Goal: Navigation & Orientation: Understand site structure

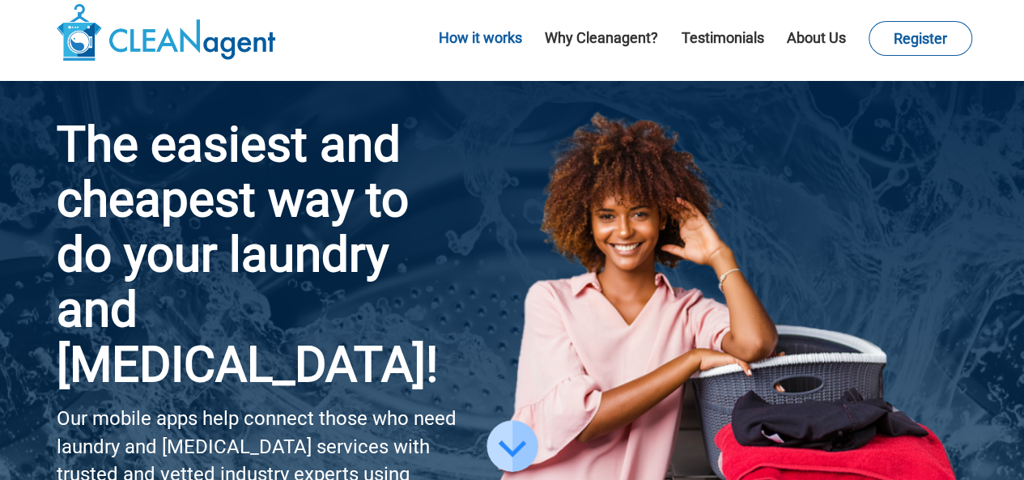
click at [466, 39] on link "How it works" at bounding box center [480, 37] width 83 height 17
click at [479, 37] on link "How it works" at bounding box center [480, 37] width 83 height 17
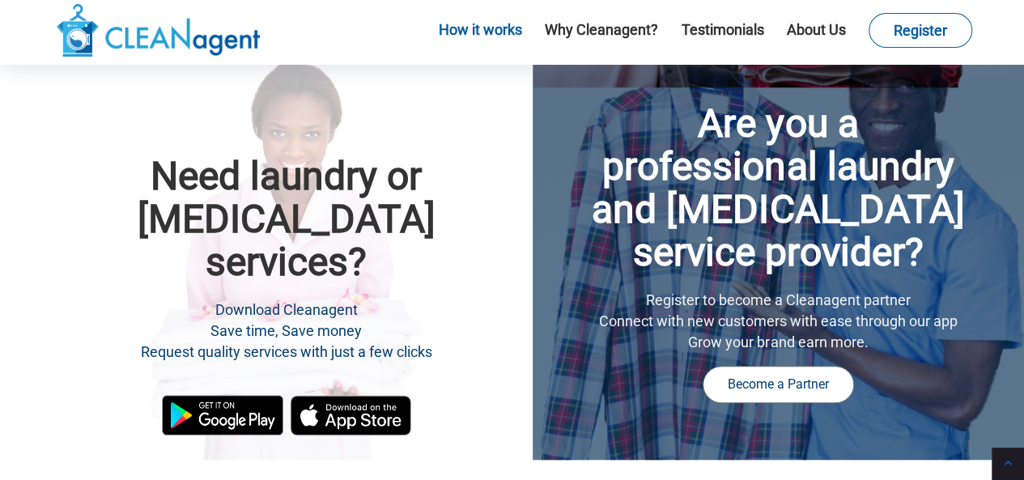
scroll to position [355, 0]
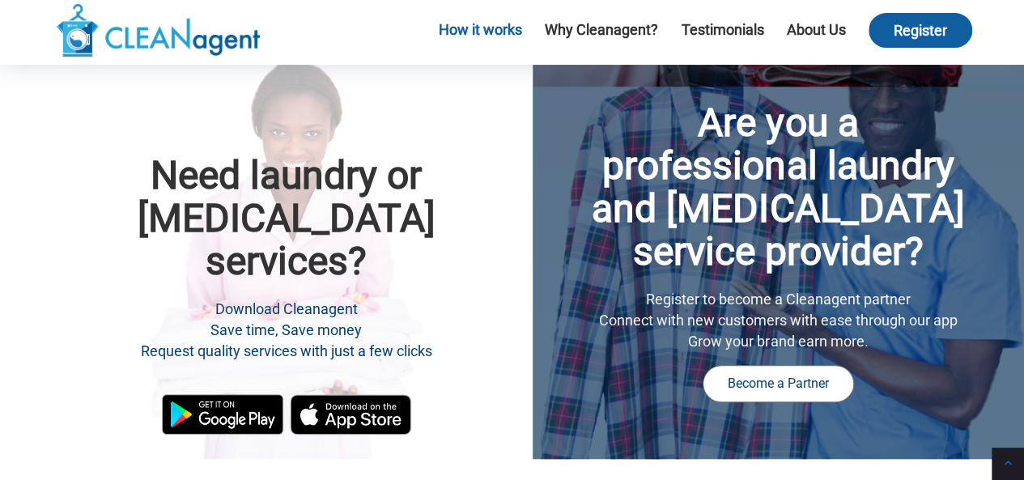
click at [912, 33] on link "Register" at bounding box center [921, 30] width 104 height 35
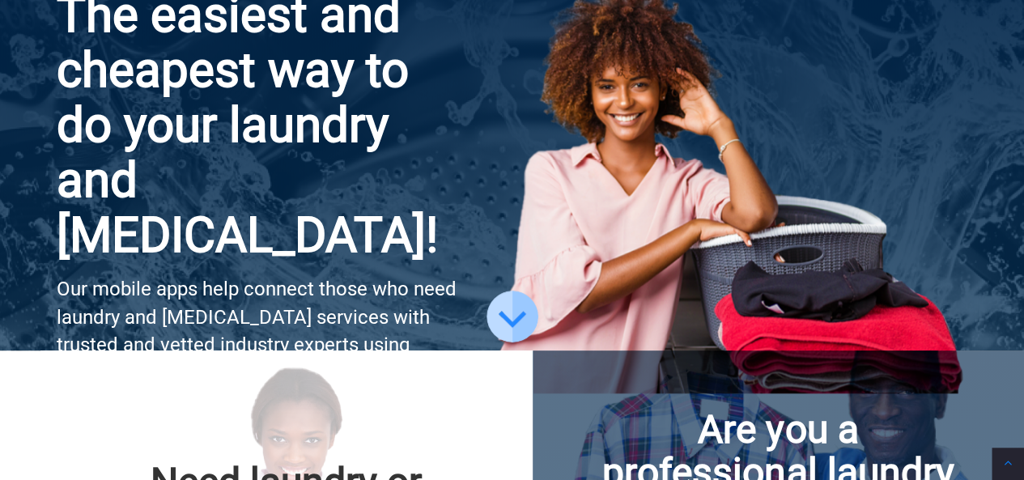
scroll to position [0, 0]
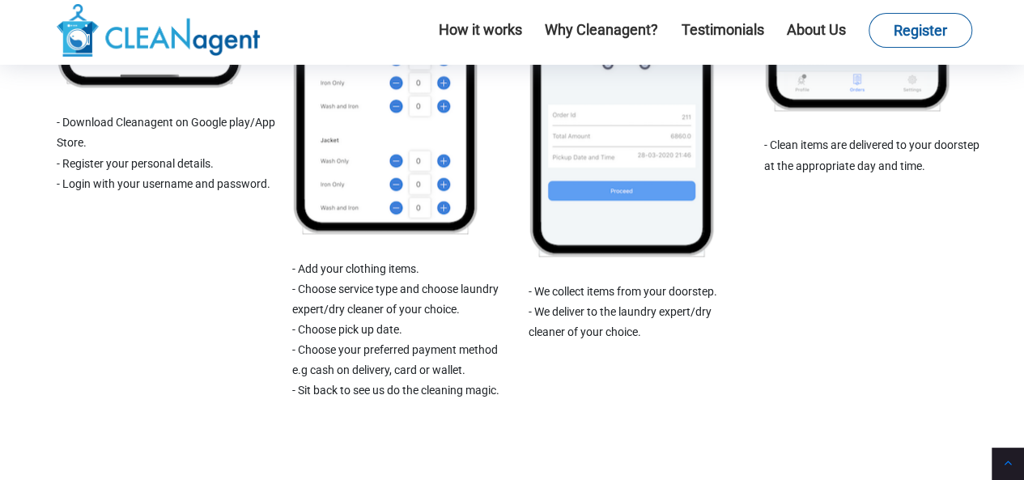
scroll to position [1386, 0]
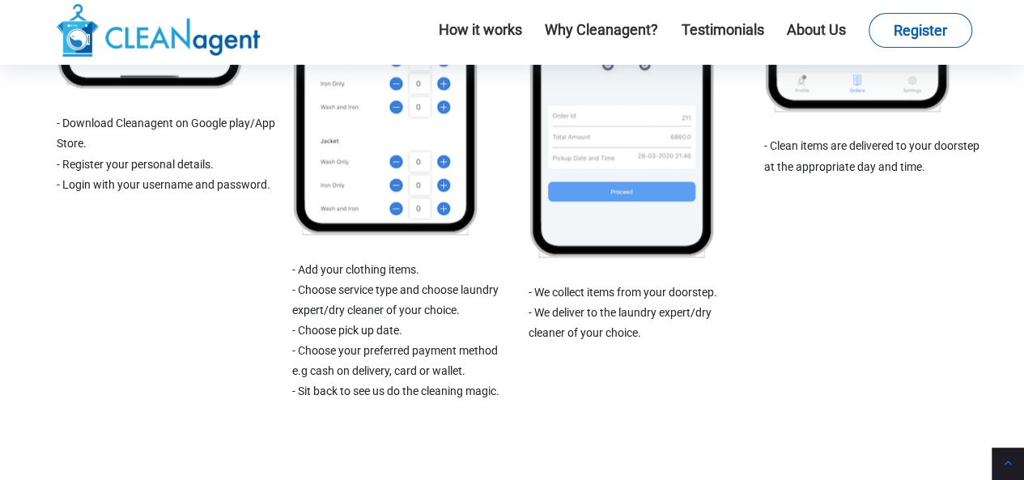
click at [709, 285] on li "- We collect items from your doorstep." at bounding box center [638, 292] width 219 height 20
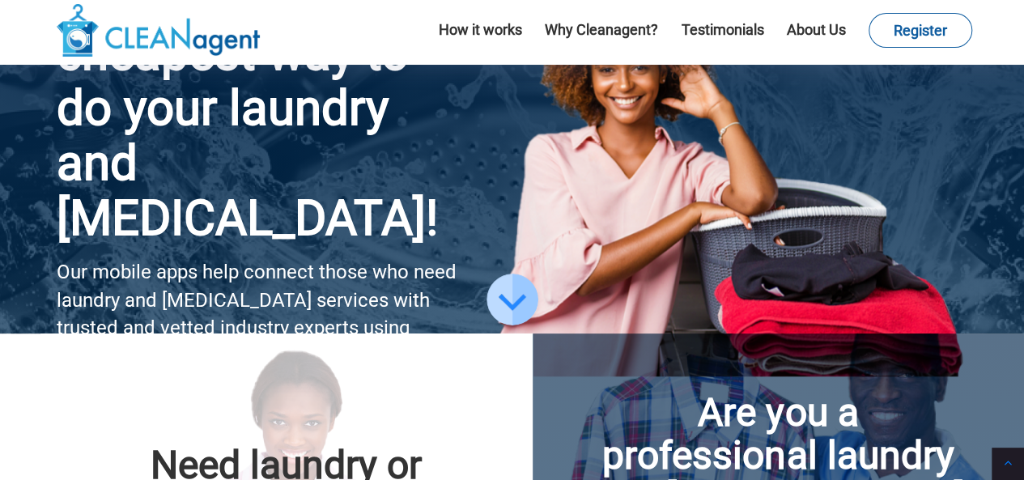
scroll to position [0, 0]
